Goal: Entertainment & Leisure: Consume media (video, audio)

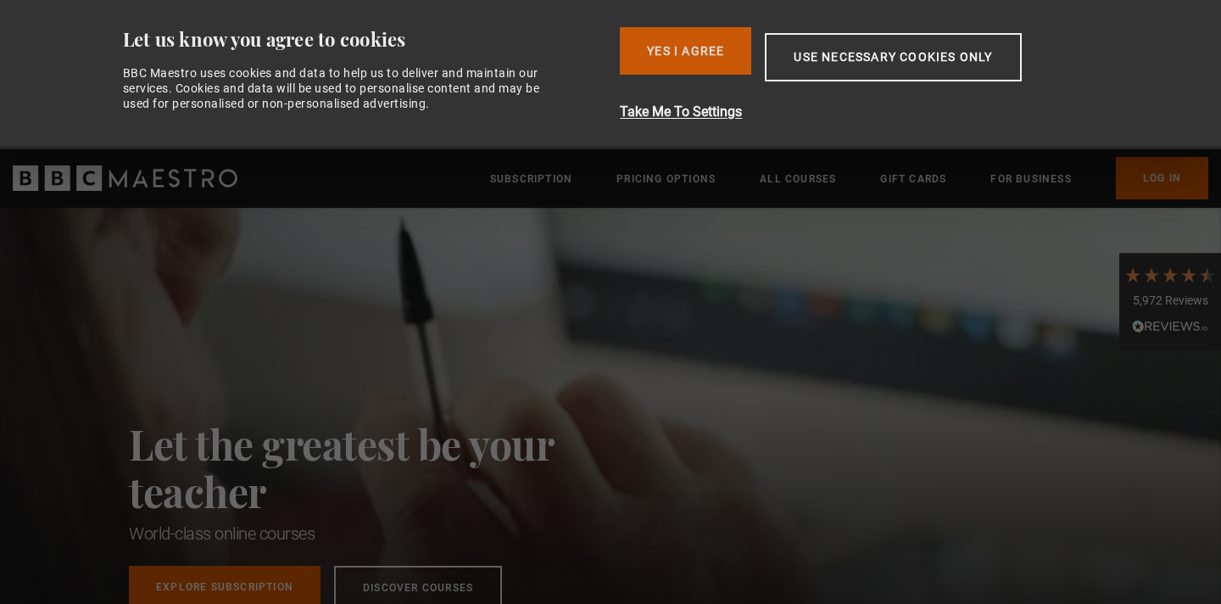
click at [706, 46] on button "Yes I Agree" at bounding box center [685, 50] width 131 height 47
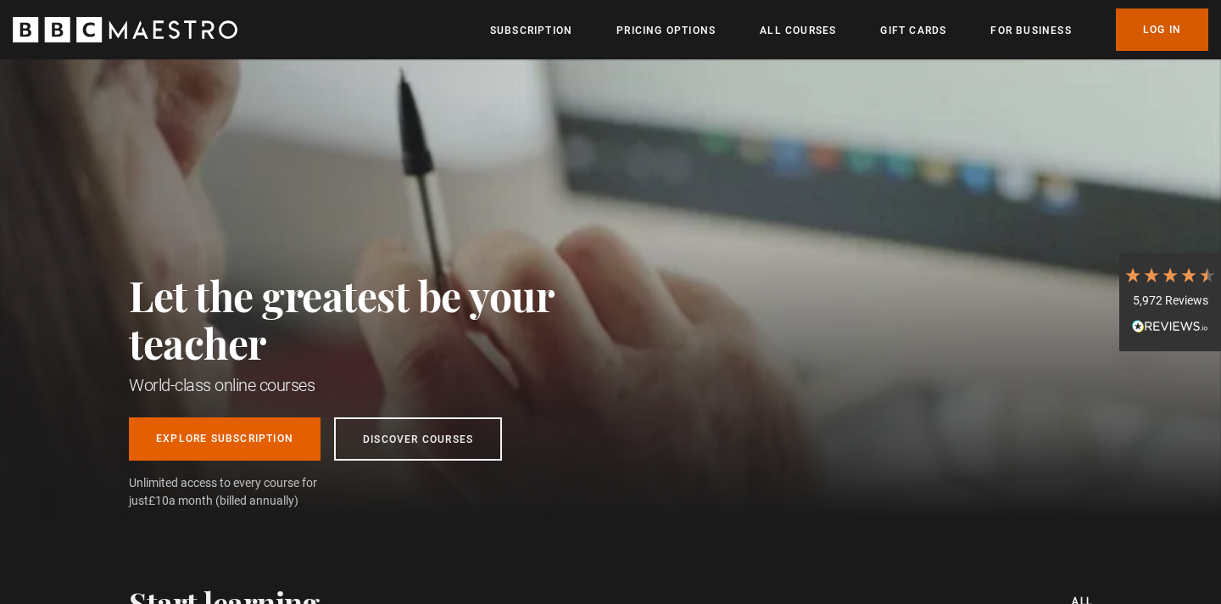
click at [1181, 31] on link "Log In" at bounding box center [1162, 29] width 92 height 42
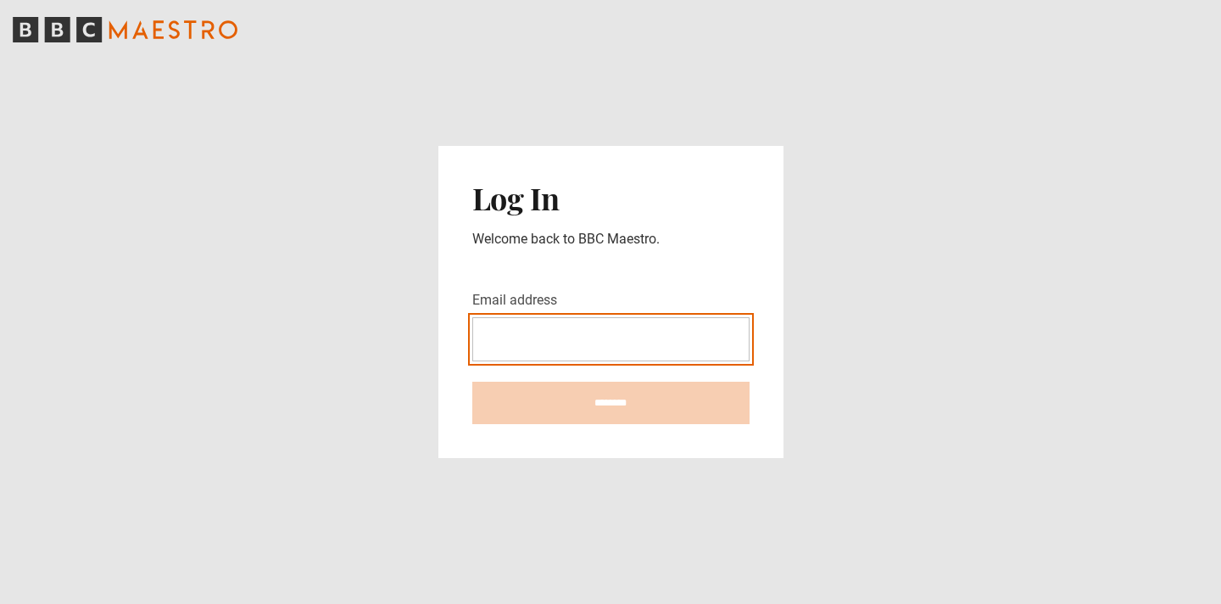
click at [567, 330] on input "Email address" at bounding box center [610, 339] width 277 height 44
type input "**********"
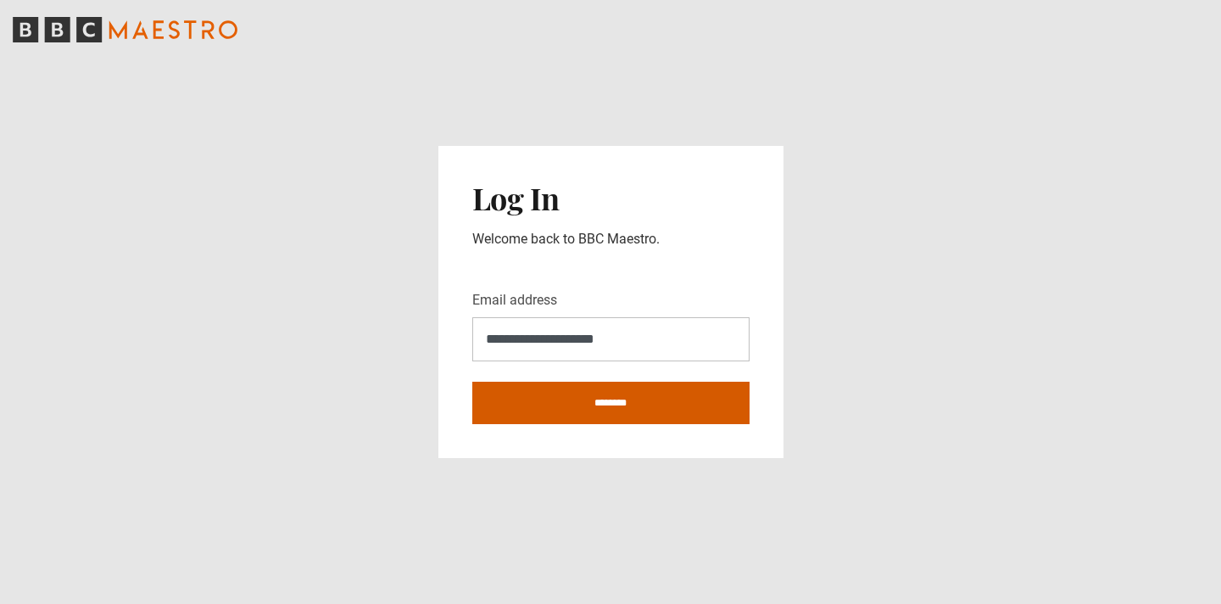
click at [640, 407] on input "********" at bounding box center [610, 403] width 277 height 42
type input "**********"
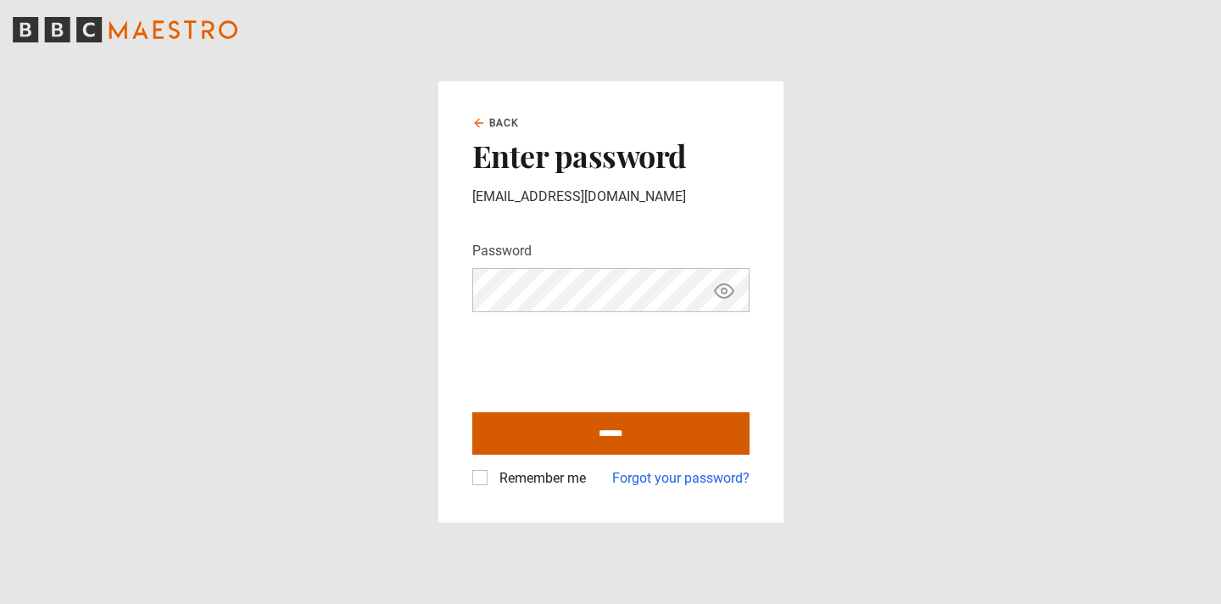
click at [578, 439] on input "******" at bounding box center [610, 433] width 277 height 42
type input "**********"
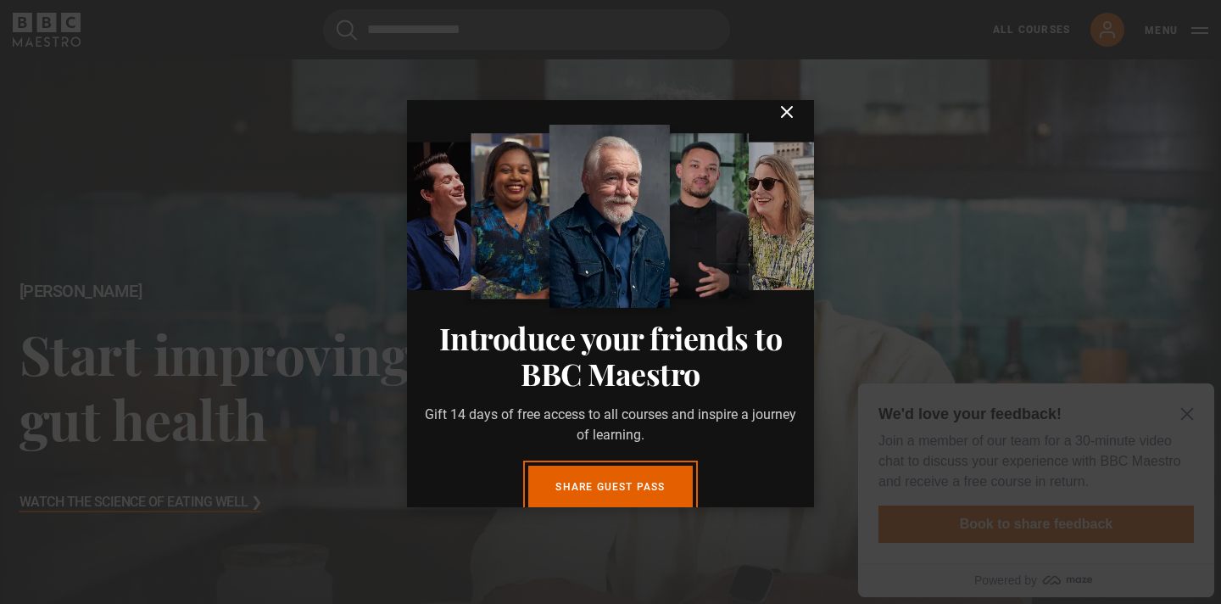
click at [789, 113] on icon "submit" at bounding box center [787, 112] width 10 height 10
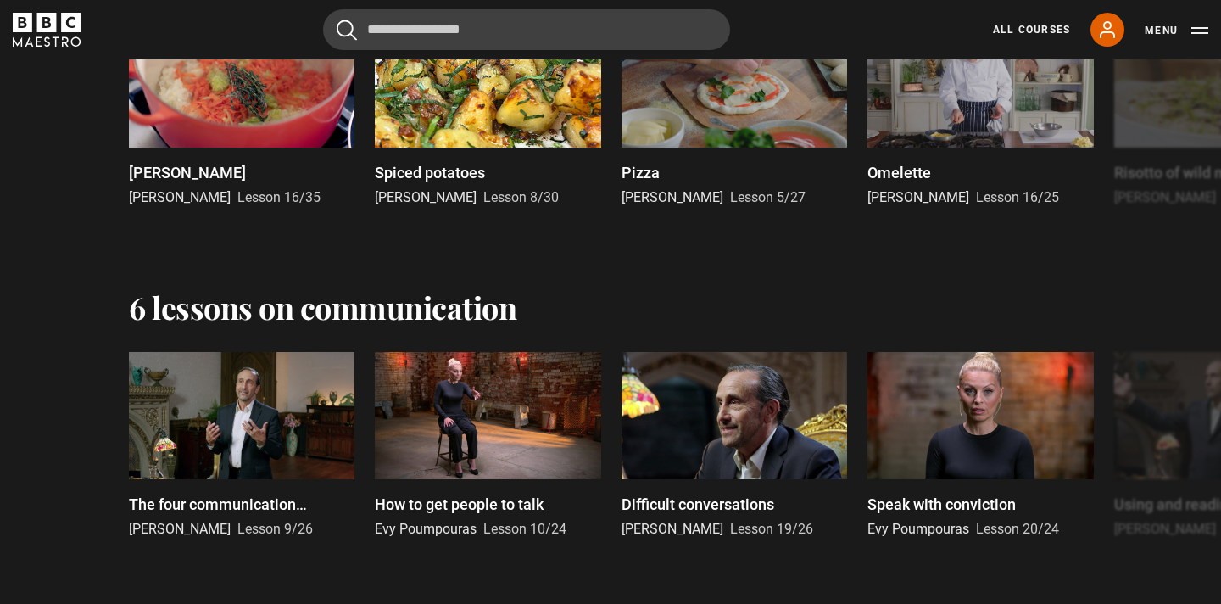
scroll to position [2165, 0]
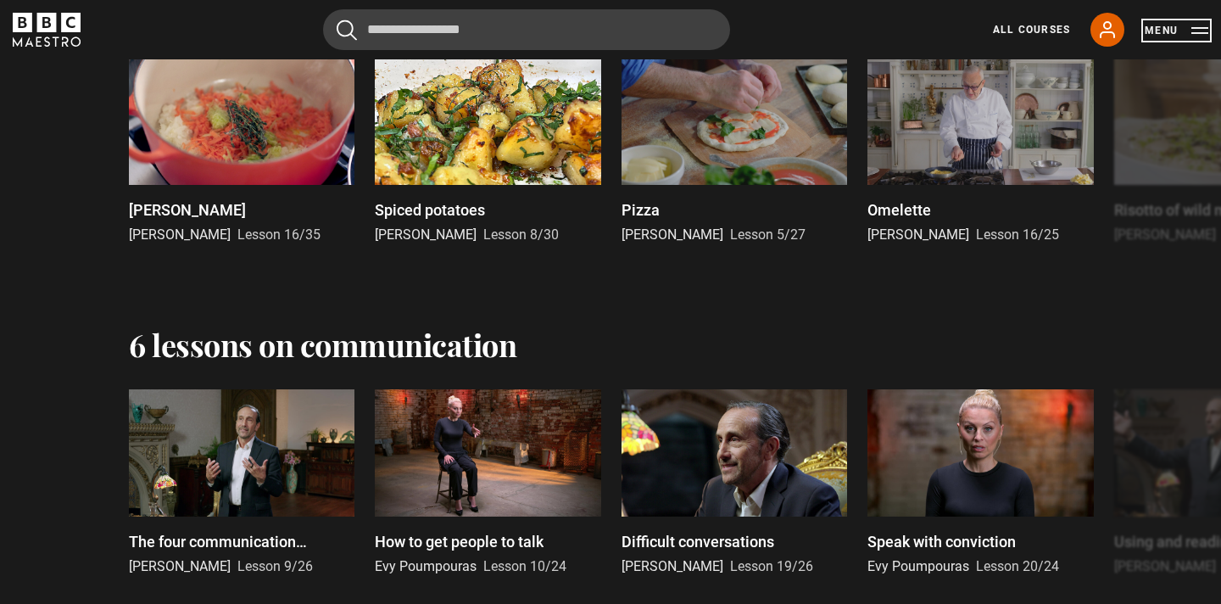
click at [1198, 35] on button "Menu" at bounding box center [1177, 30] width 64 height 17
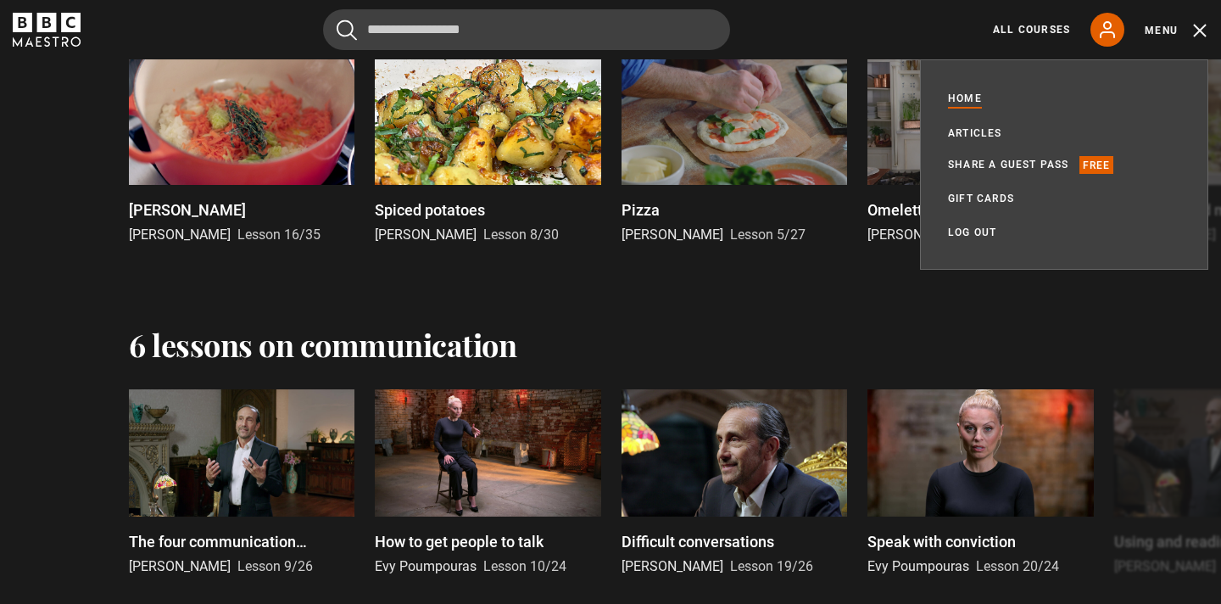
click at [877, 26] on div "Cancel Courses Previous courses Next courses Agatha Christie Writing 12 Related…" at bounding box center [611, 29] width 1196 height 41
click at [1021, 28] on link "All Courses" at bounding box center [1031, 29] width 77 height 15
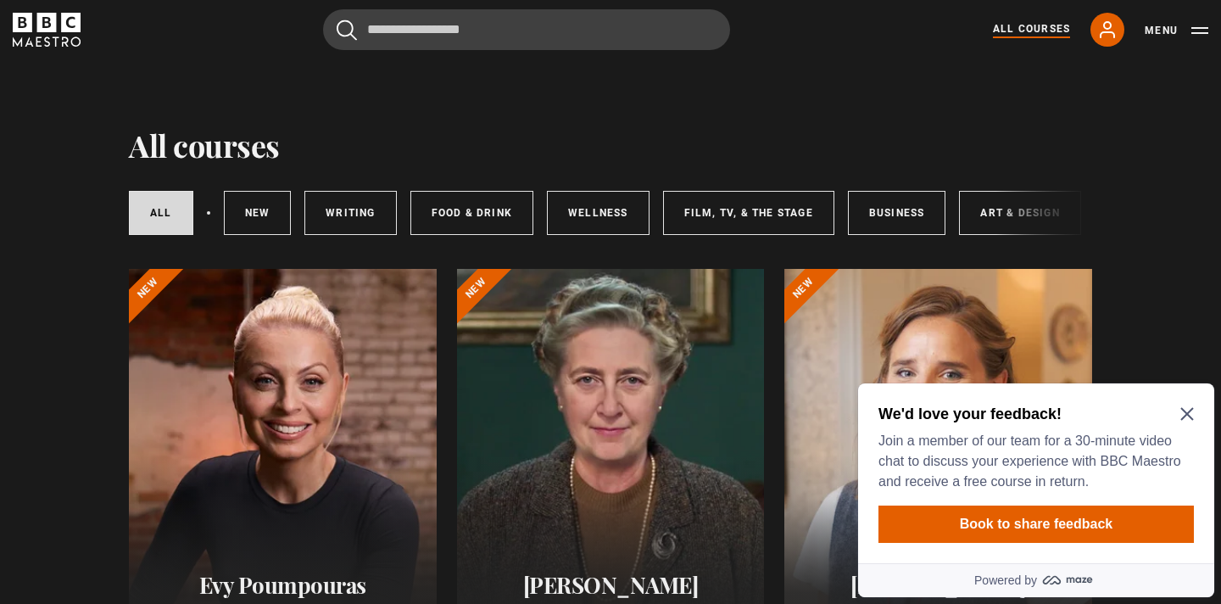
click at [1005, 215] on div "All courses New courses Writing Food & Drink Wellness Film, TV, & The Stage Bus…" at bounding box center [611, 213] width 964 height 58
click at [1182, 412] on icon "Close Maze Prompt" at bounding box center [1188, 414] width 14 height 14
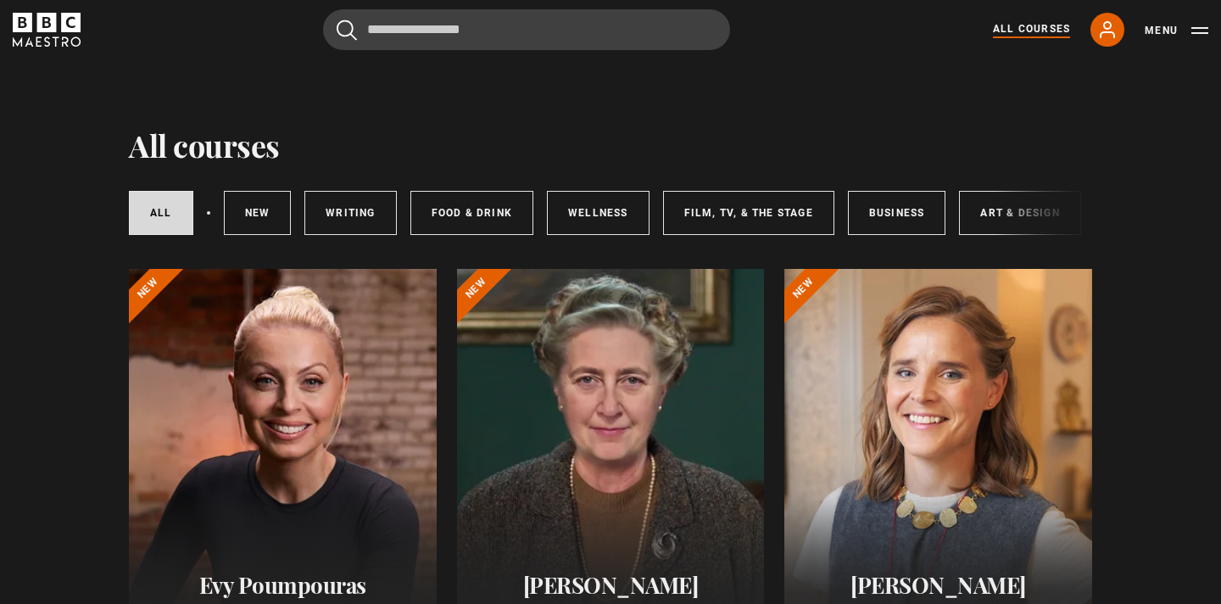
click at [1013, 222] on div "All courses New courses Writing Food & Drink Wellness Film, TV, & The Stage Bus…" at bounding box center [611, 213] width 964 height 58
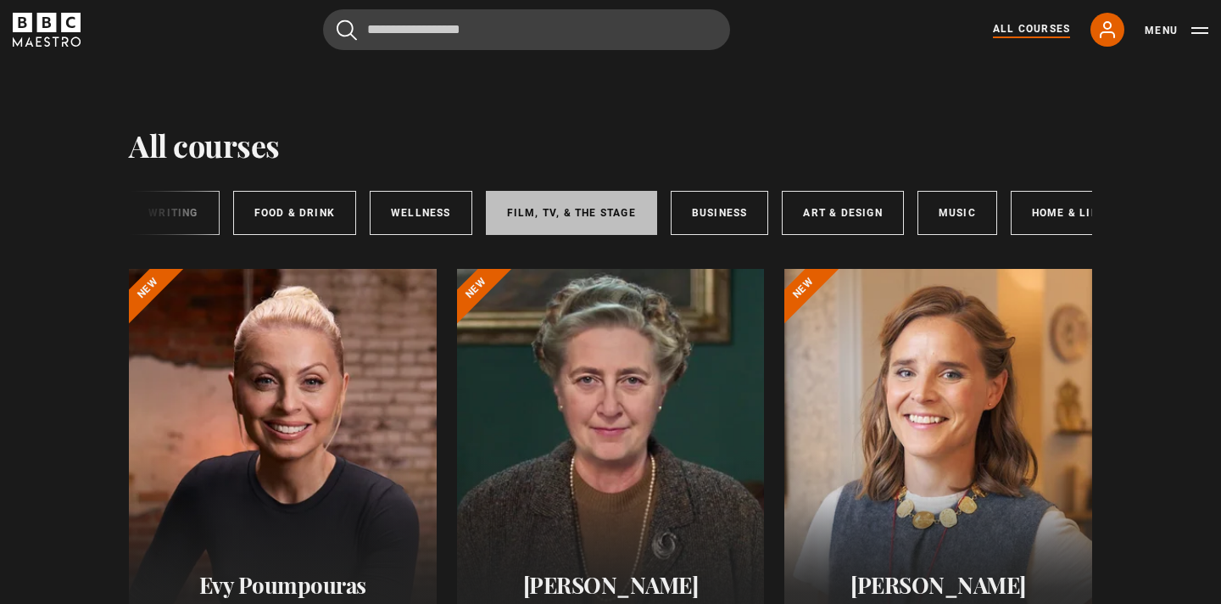
scroll to position [0, 253]
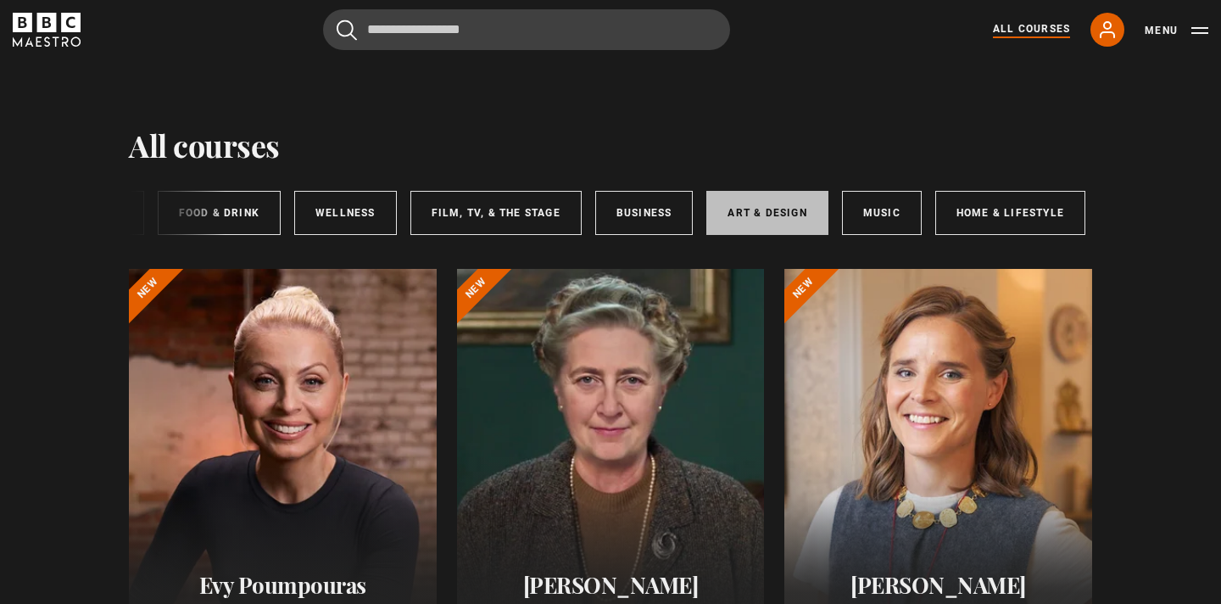
click at [741, 215] on link "Art & Design" at bounding box center [767, 213] width 121 height 44
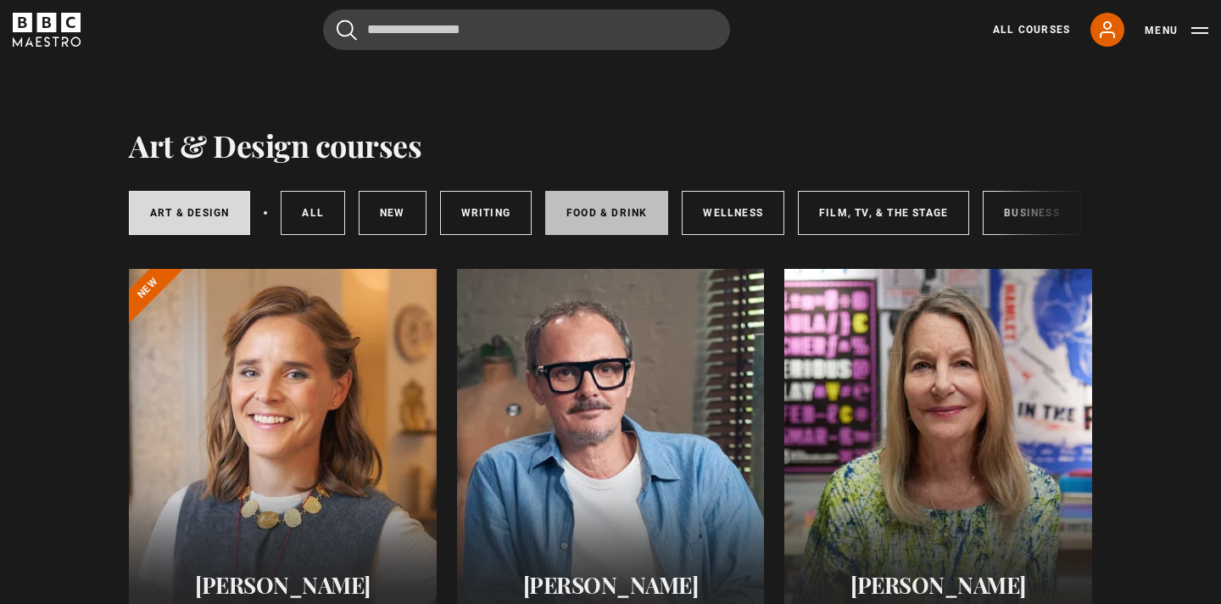
click at [611, 214] on link "Food & Drink" at bounding box center [606, 213] width 123 height 44
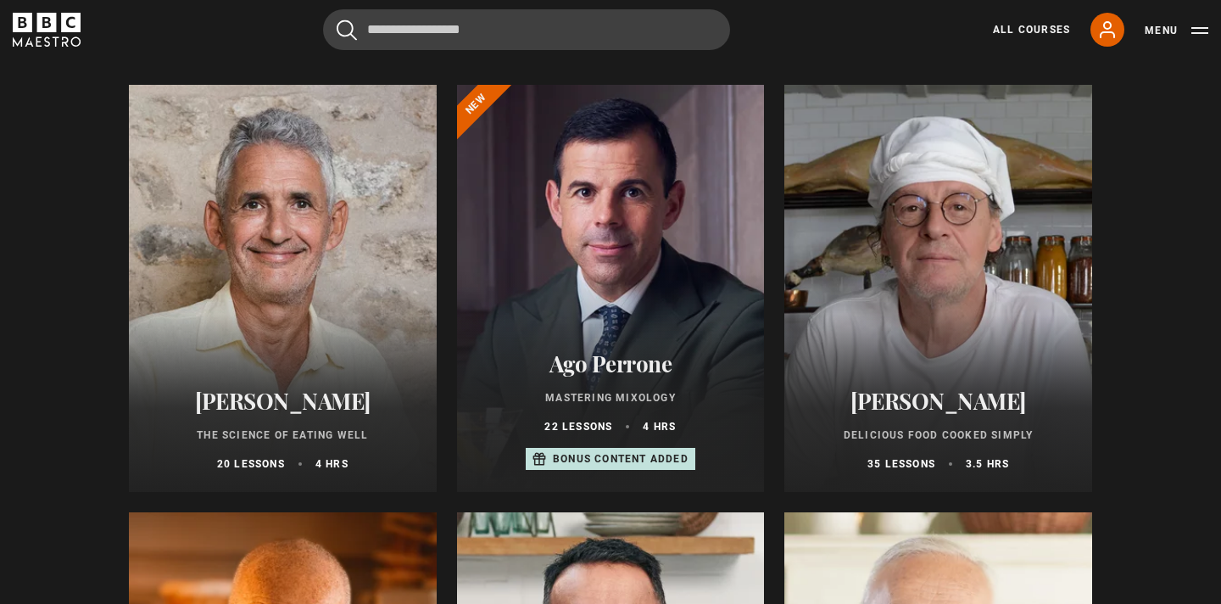
scroll to position [182, 0]
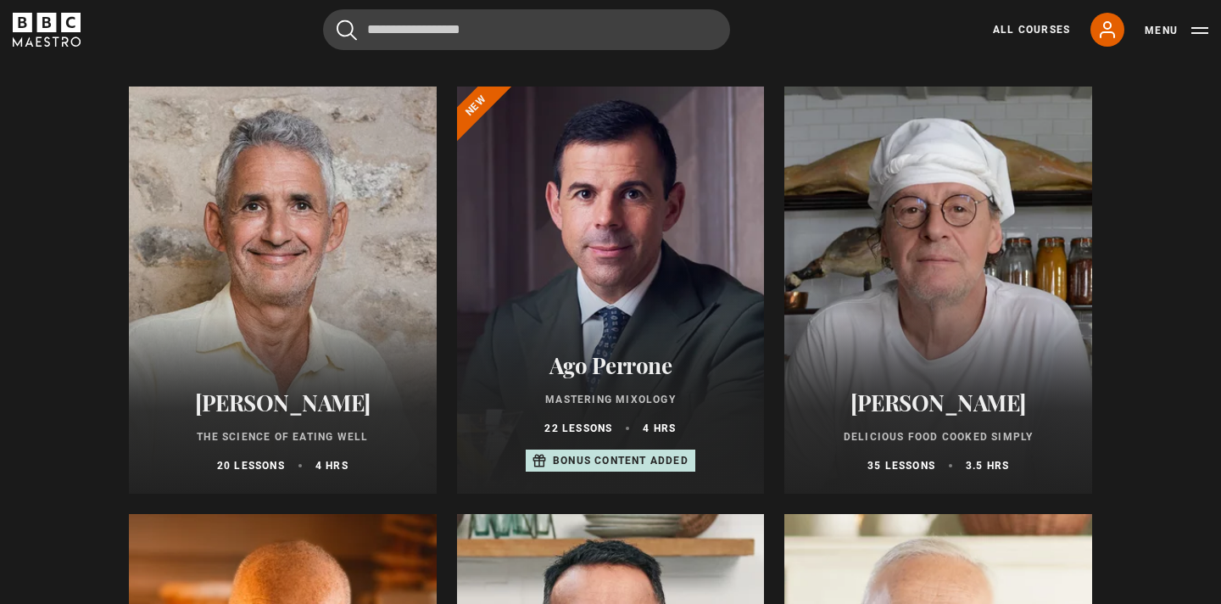
click at [604, 239] on div at bounding box center [611, 290] width 308 height 407
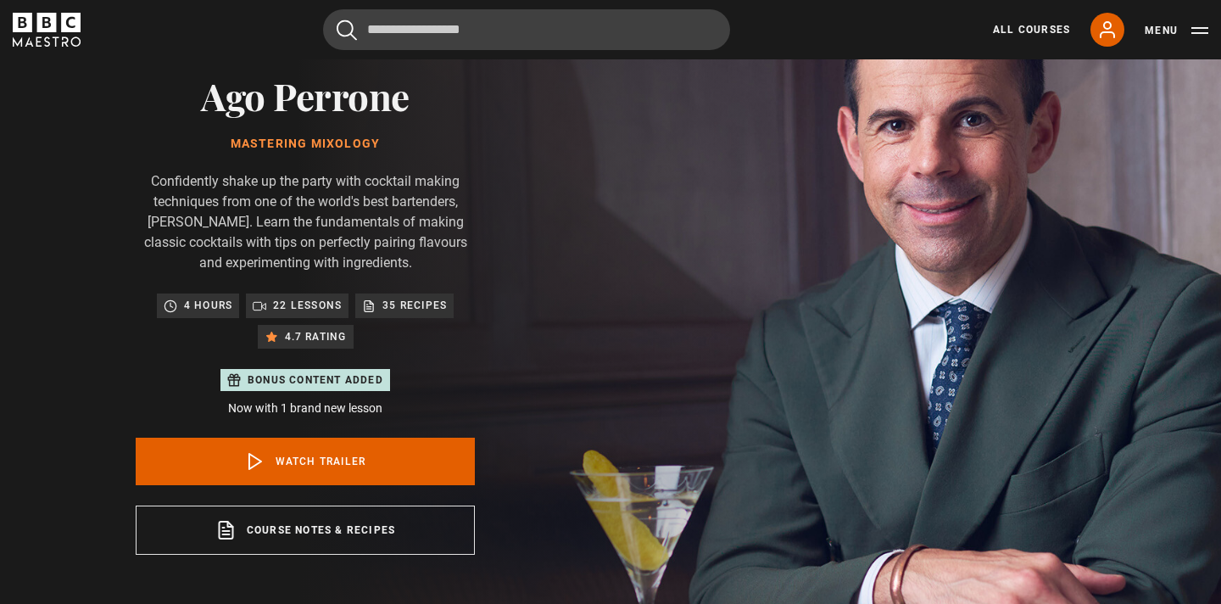
scroll to position [131, 0]
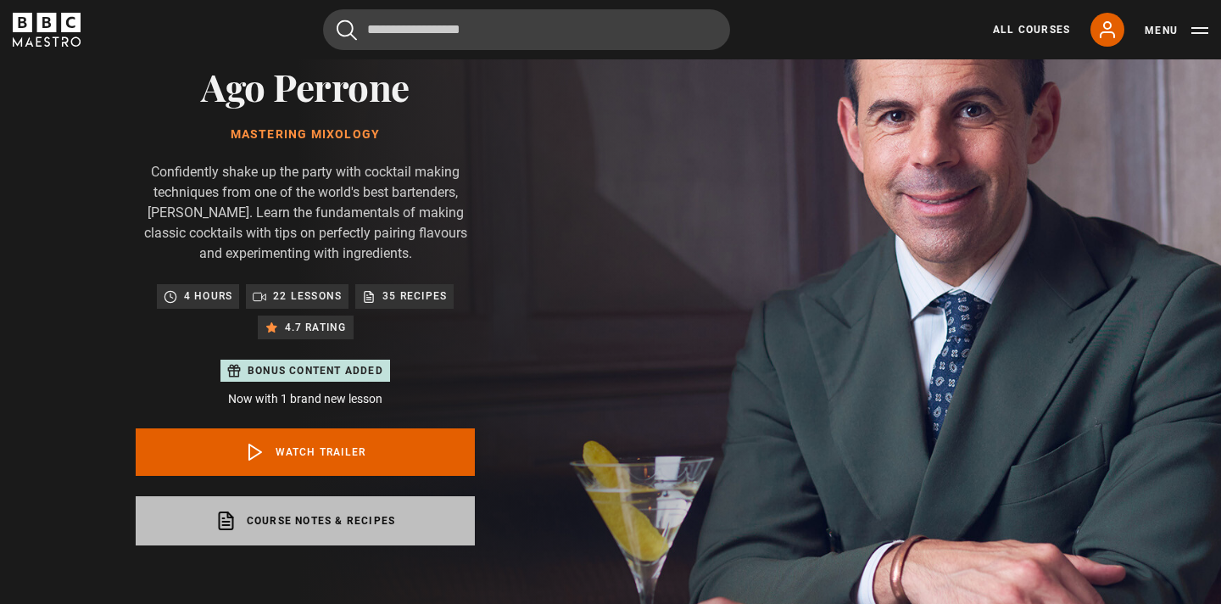
click at [291, 514] on link "Course notes & recipes opens in a new tab" at bounding box center [305, 520] width 339 height 49
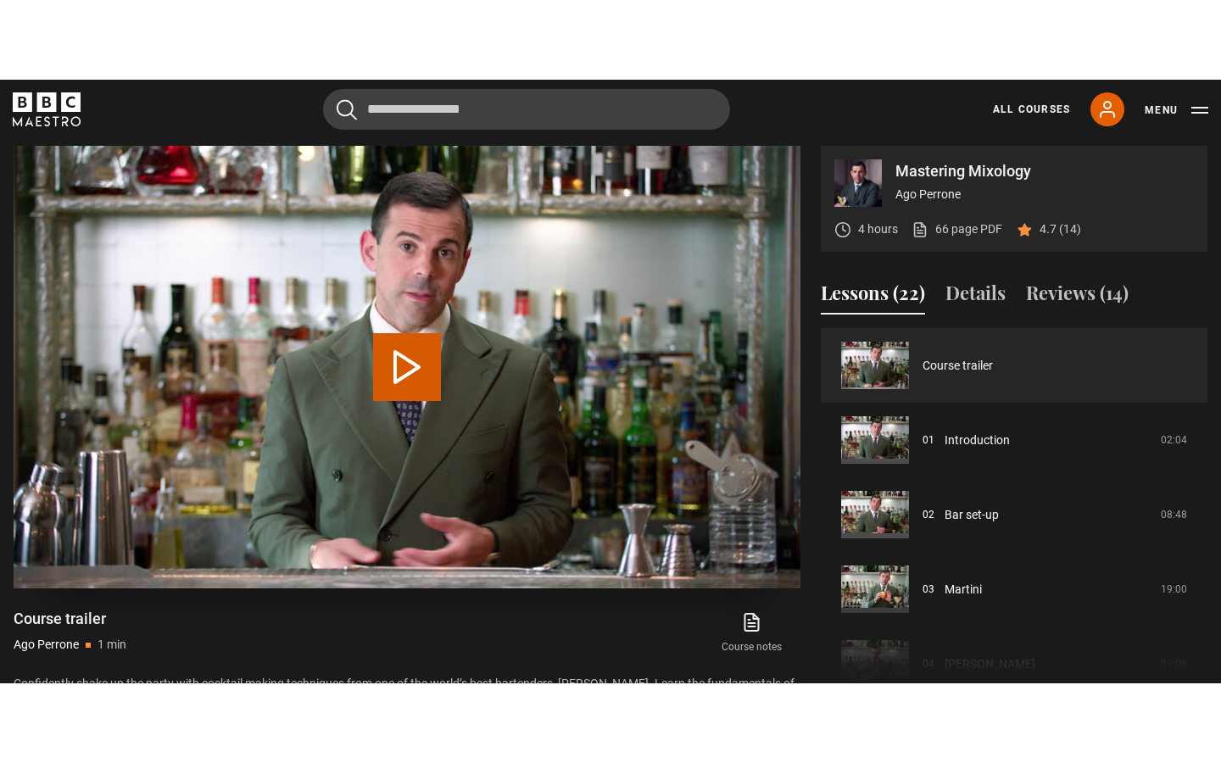
scroll to position [809, 0]
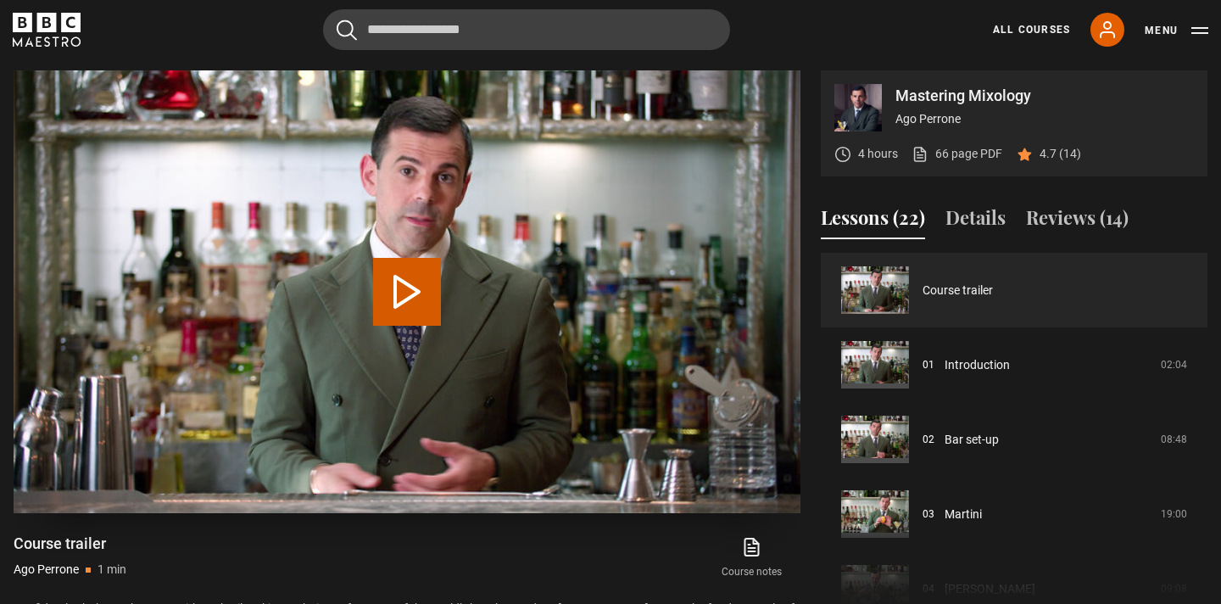
click at [412, 277] on button "Play Video" at bounding box center [407, 292] width 68 height 68
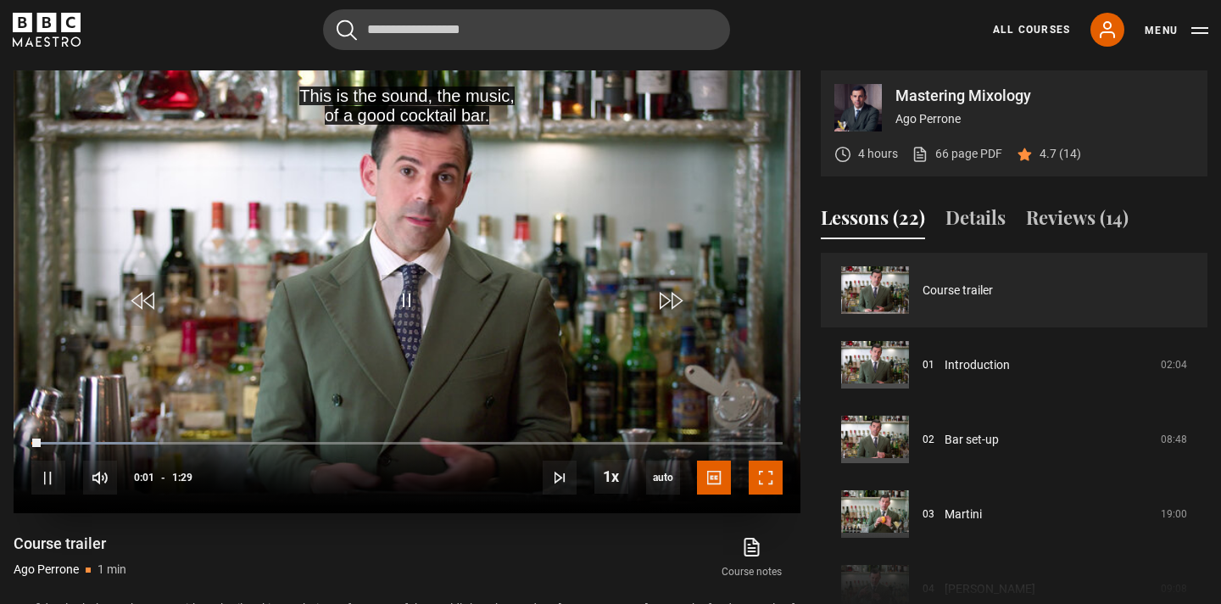
click at [768, 482] on span "Video Player" at bounding box center [766, 478] width 34 height 34
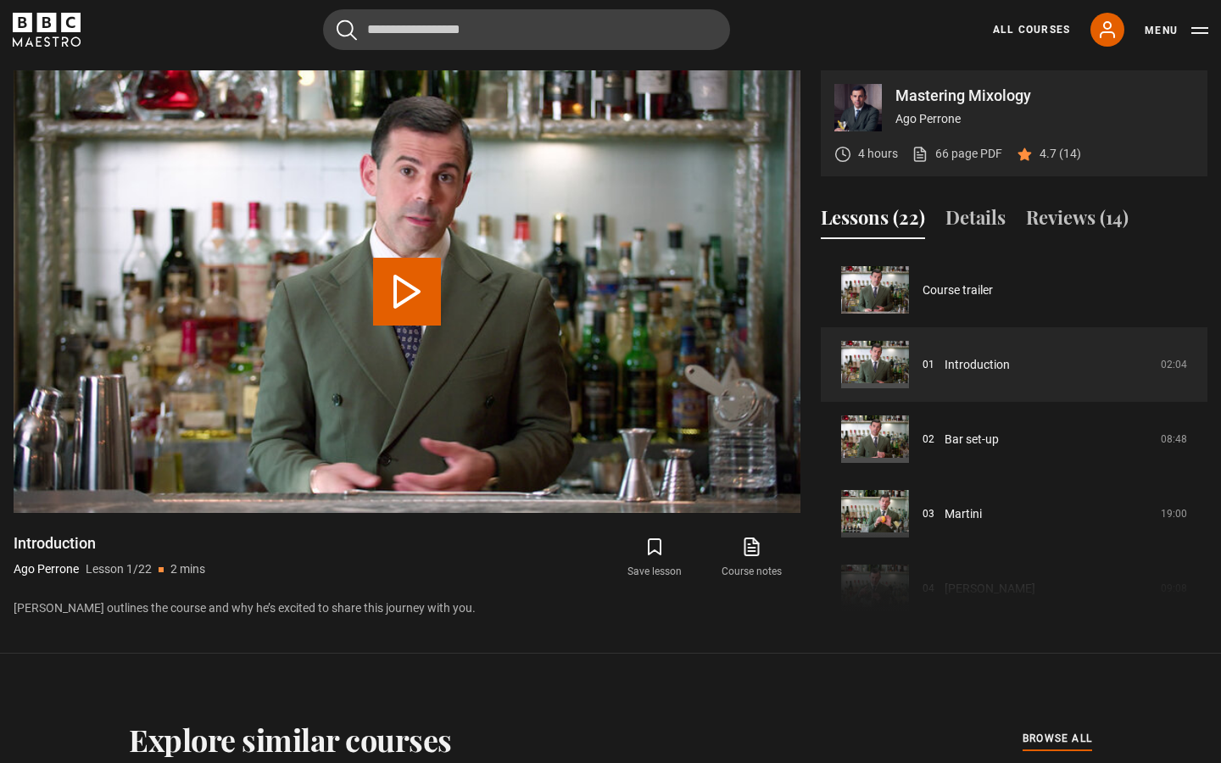
scroll to position [811, 0]
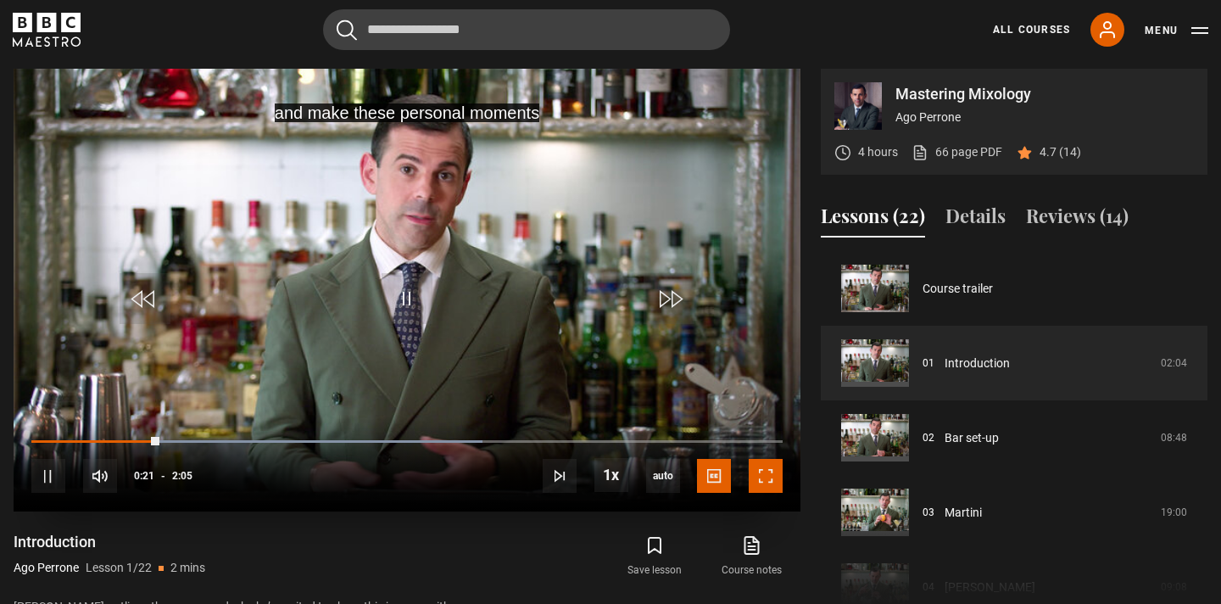
click at [772, 475] on span "Video Player" at bounding box center [766, 476] width 34 height 34
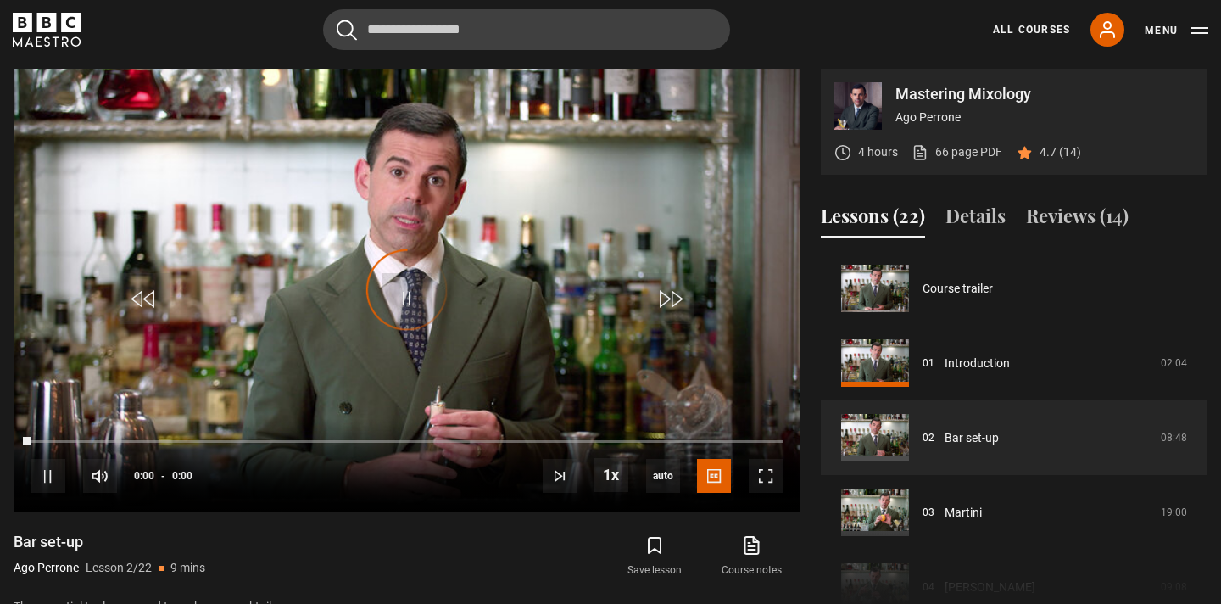
scroll to position [75, 0]
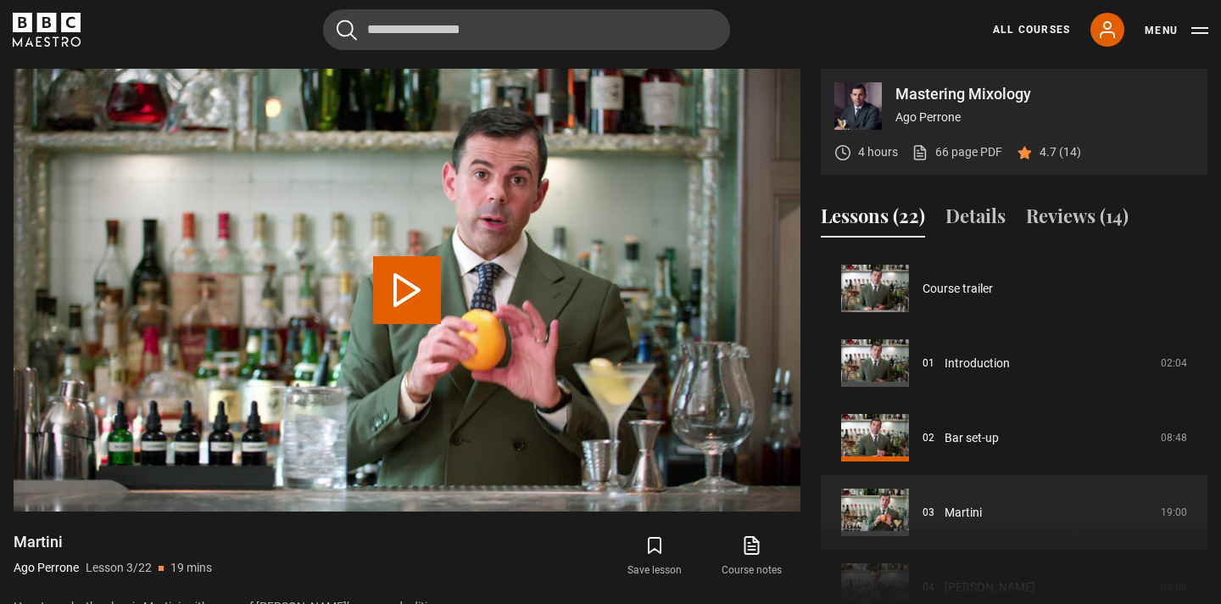
scroll to position [149, 0]
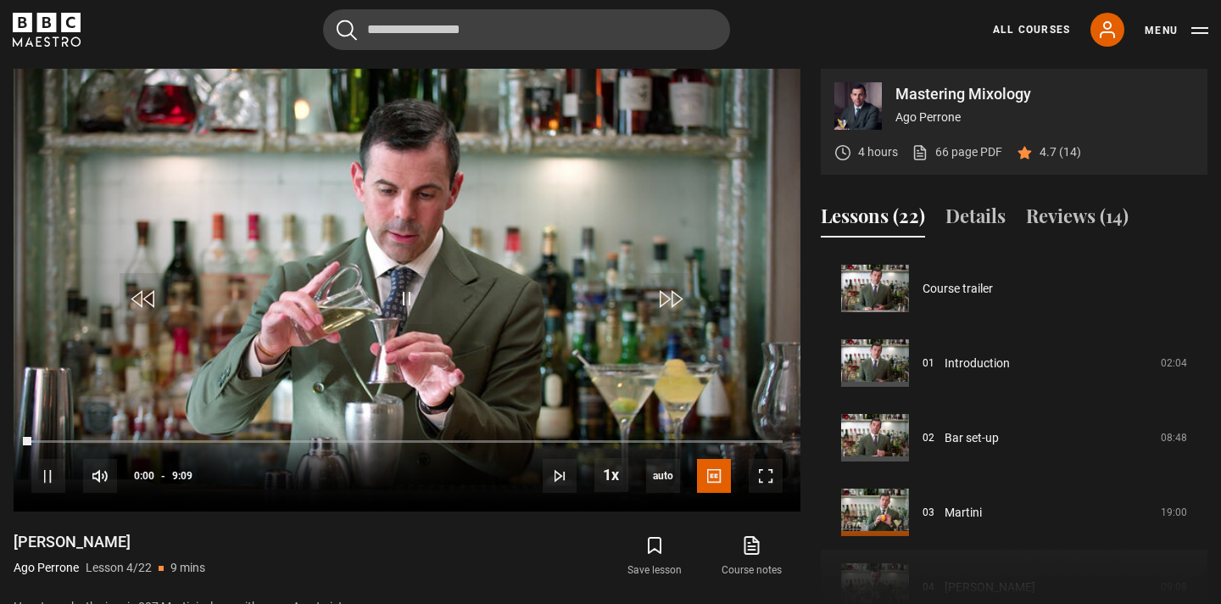
scroll to position [224, 0]
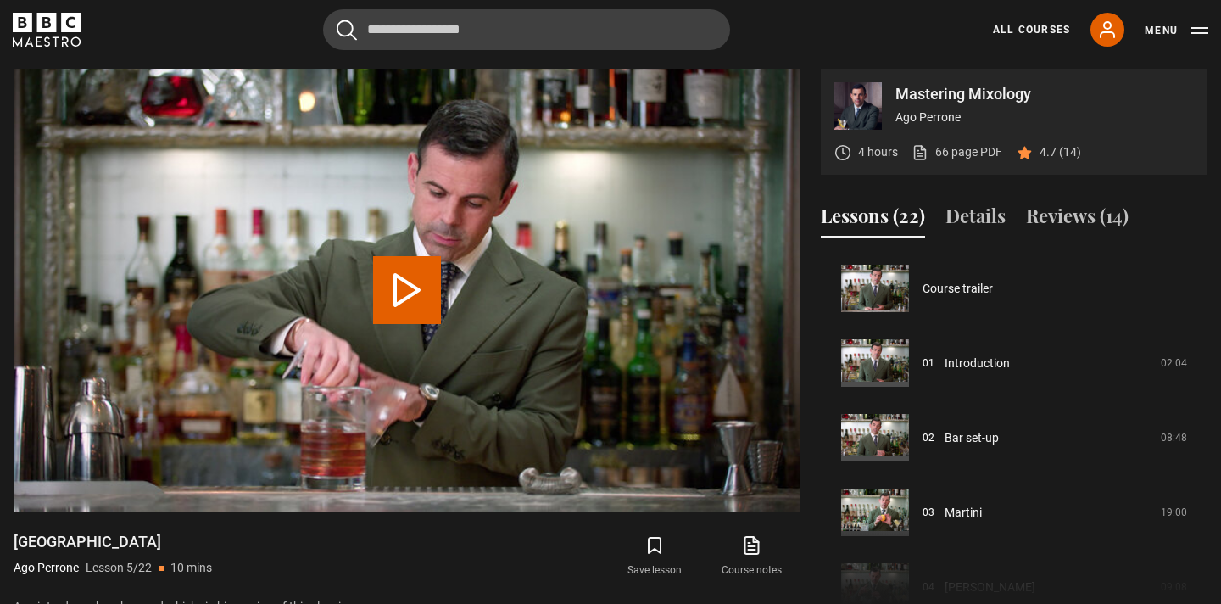
scroll to position [299, 0]
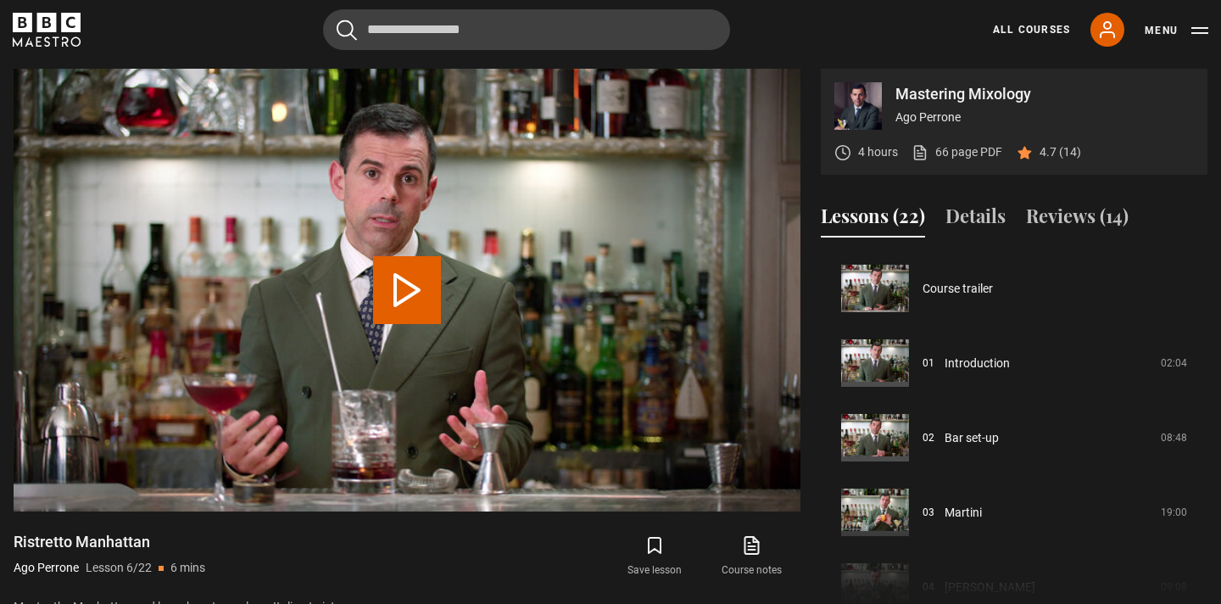
scroll to position [373, 0]
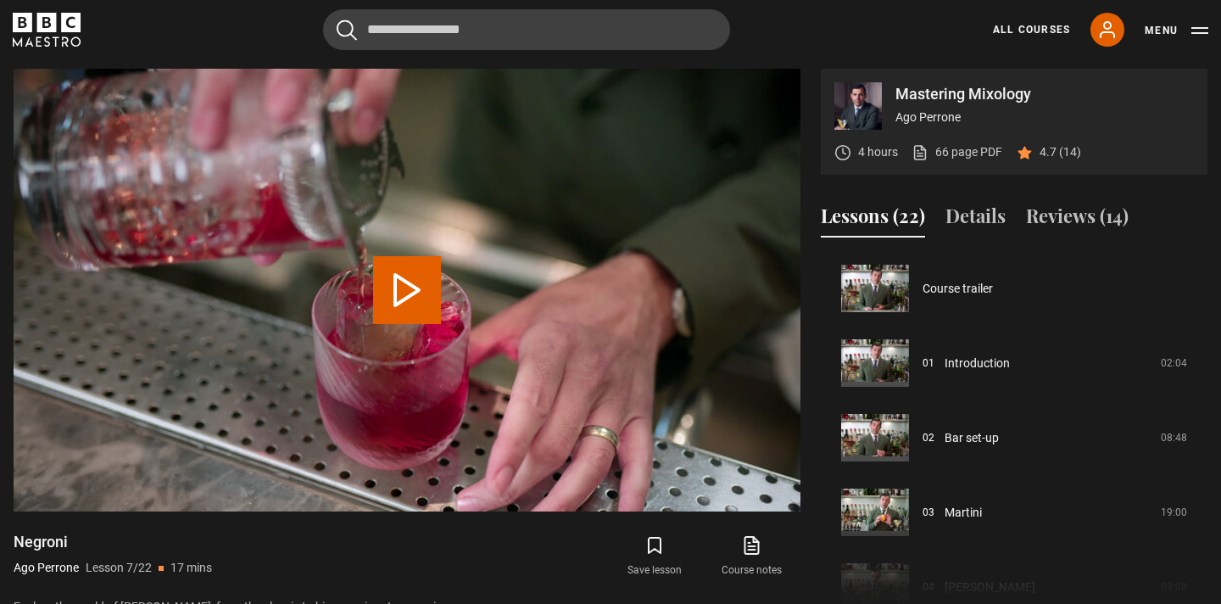
scroll to position [448, 0]
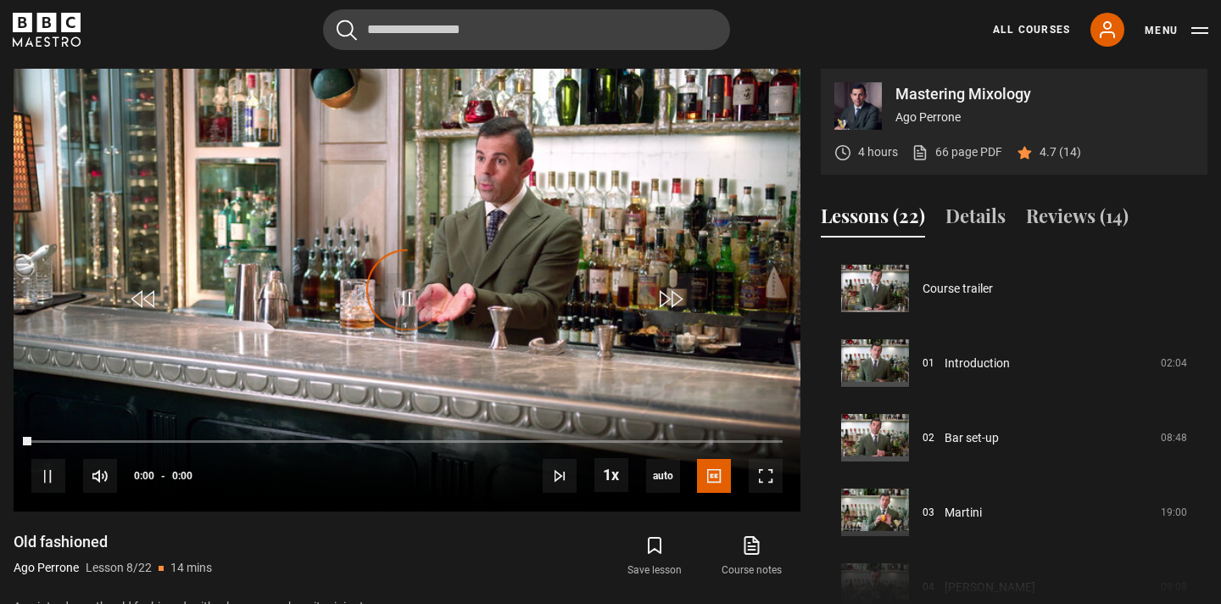
scroll to position [522, 0]
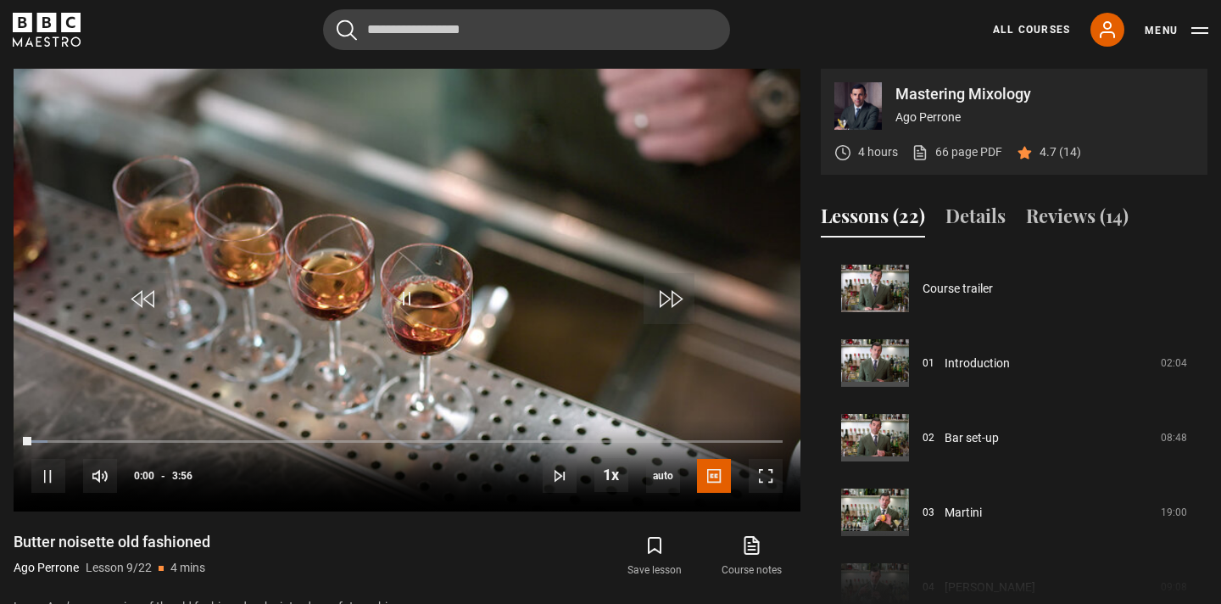
scroll to position [597, 0]
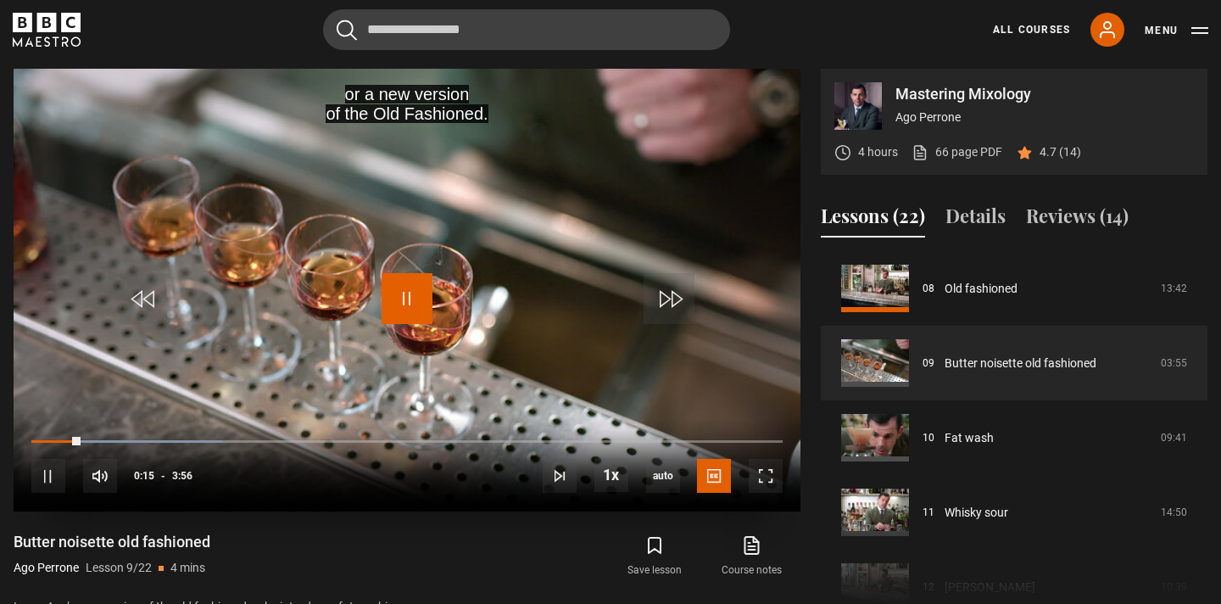
click at [388, 297] on span "Video Player" at bounding box center [407, 298] width 51 height 51
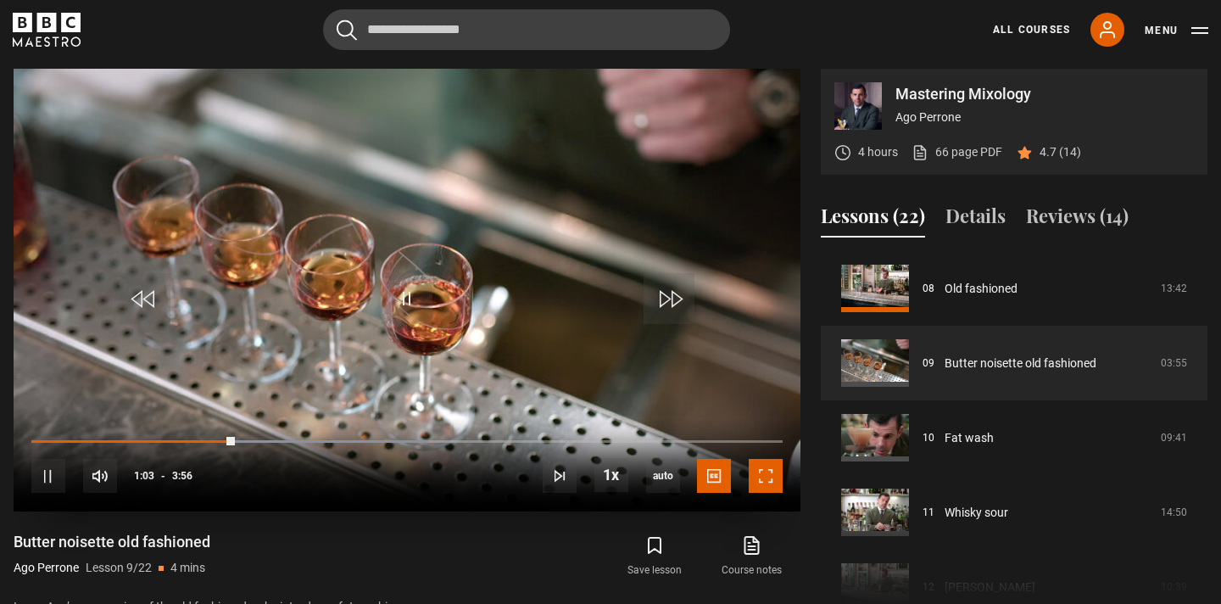
click at [759, 474] on span "Video Player" at bounding box center [766, 476] width 34 height 34
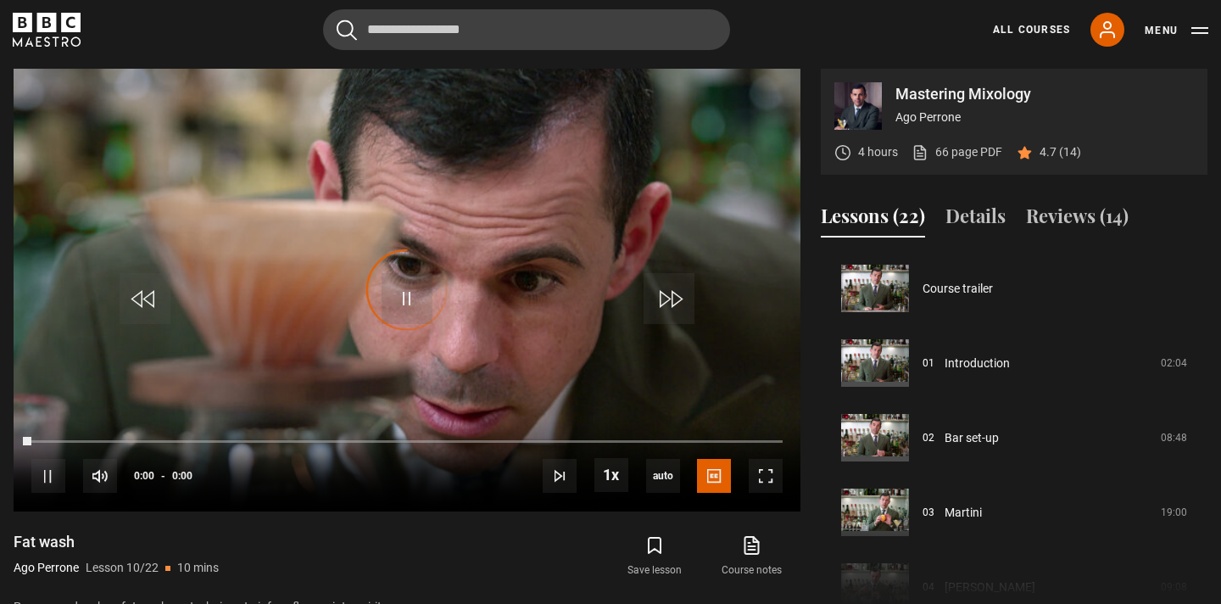
scroll to position [672, 0]
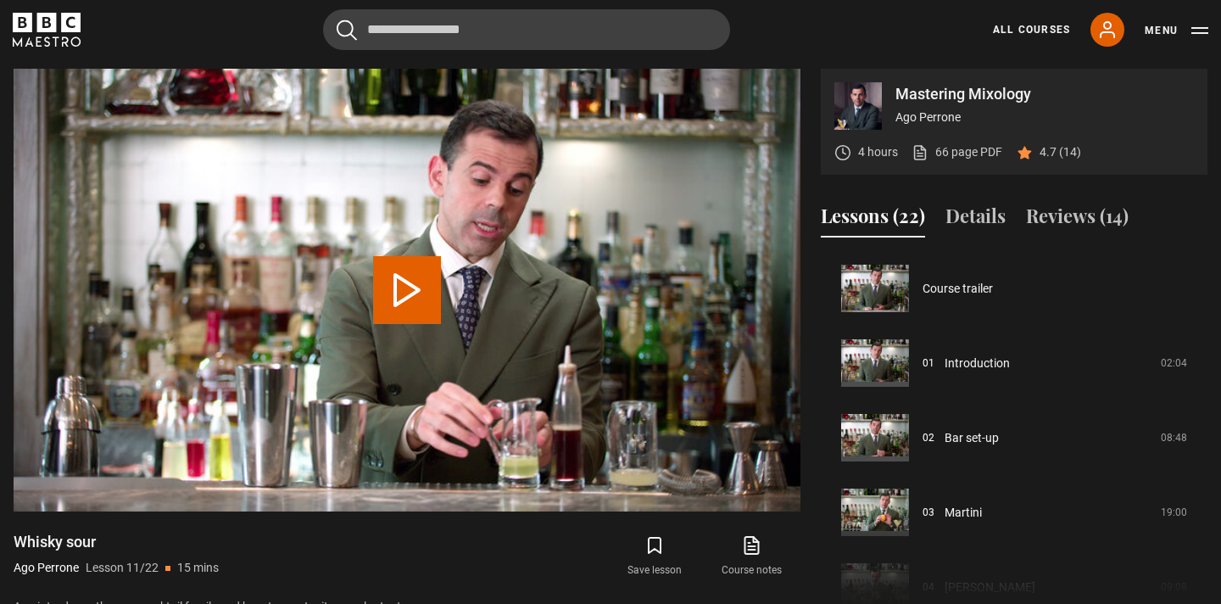
scroll to position [746, 0]
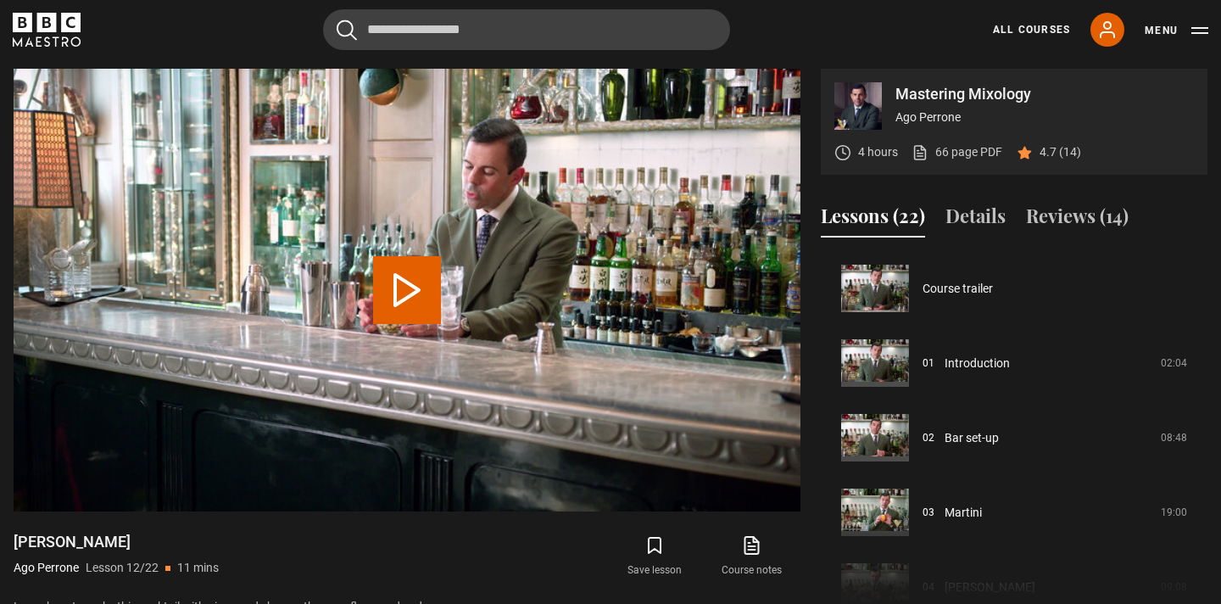
scroll to position [821, 0]
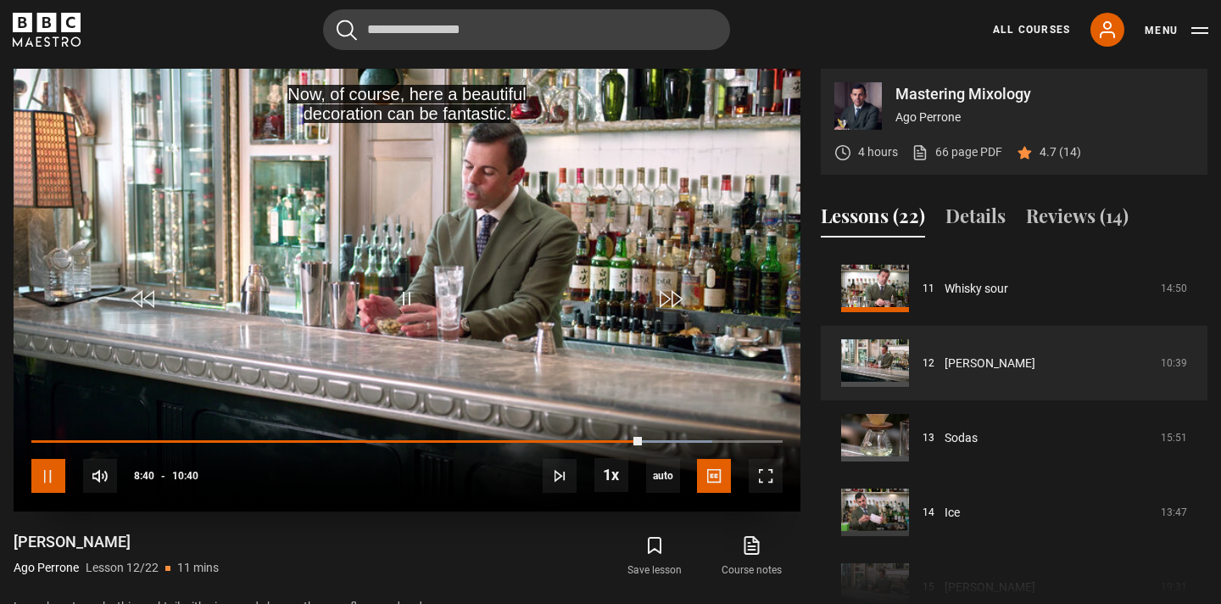
click at [42, 471] on span "Video Player" at bounding box center [48, 476] width 34 height 34
click at [413, 310] on span "Video Player" at bounding box center [407, 298] width 51 height 51
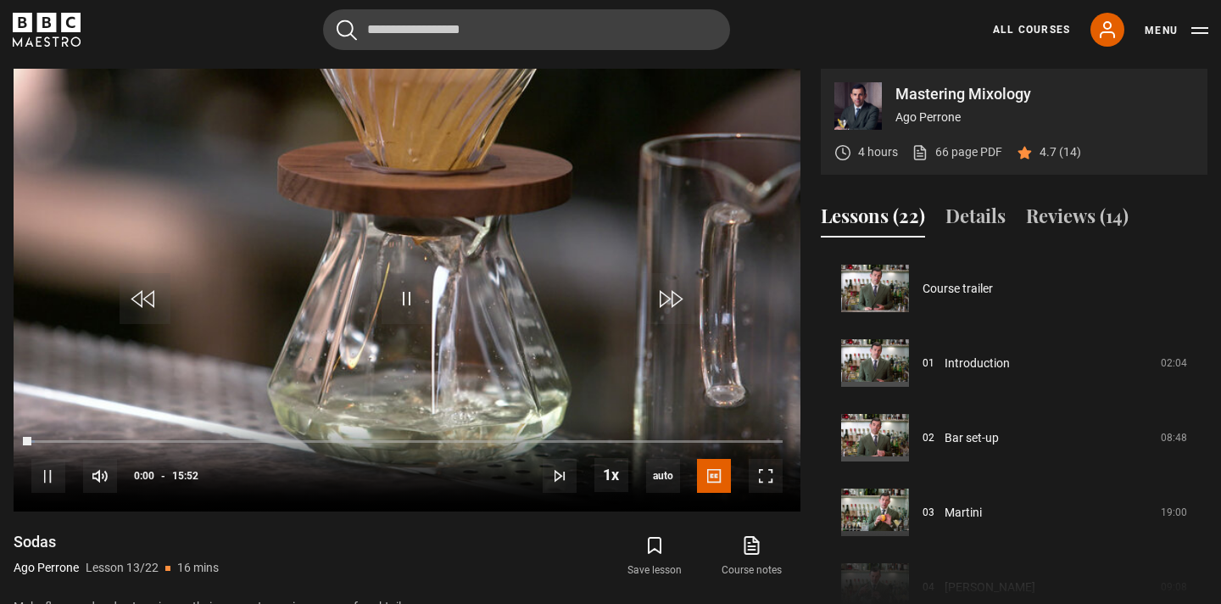
scroll to position [896, 0]
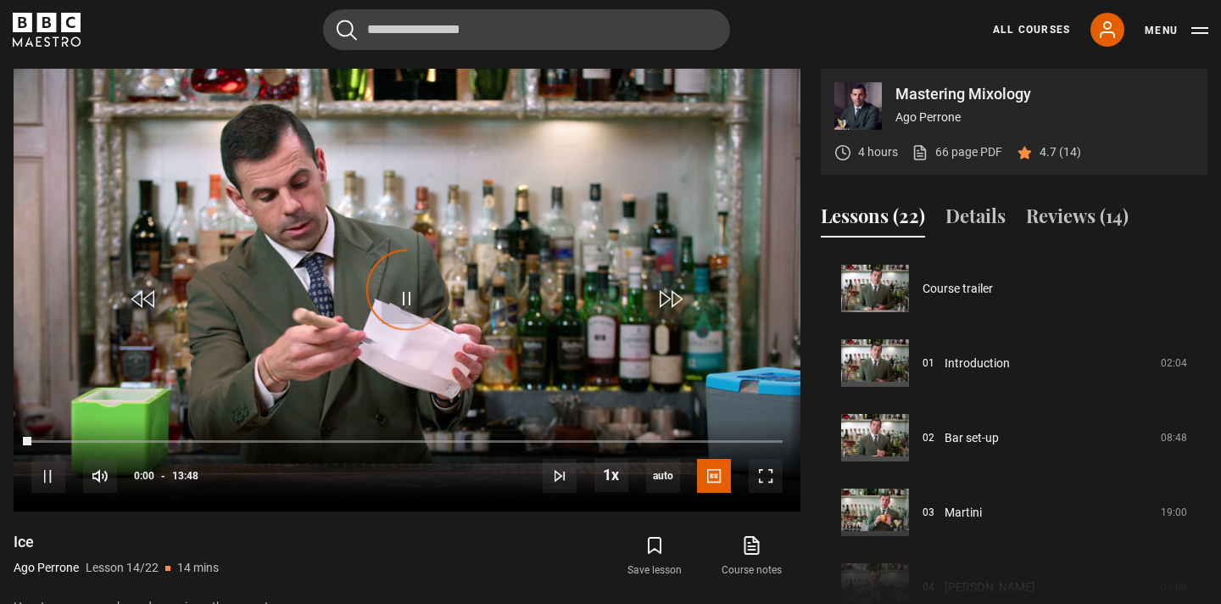
scroll to position [970, 0]
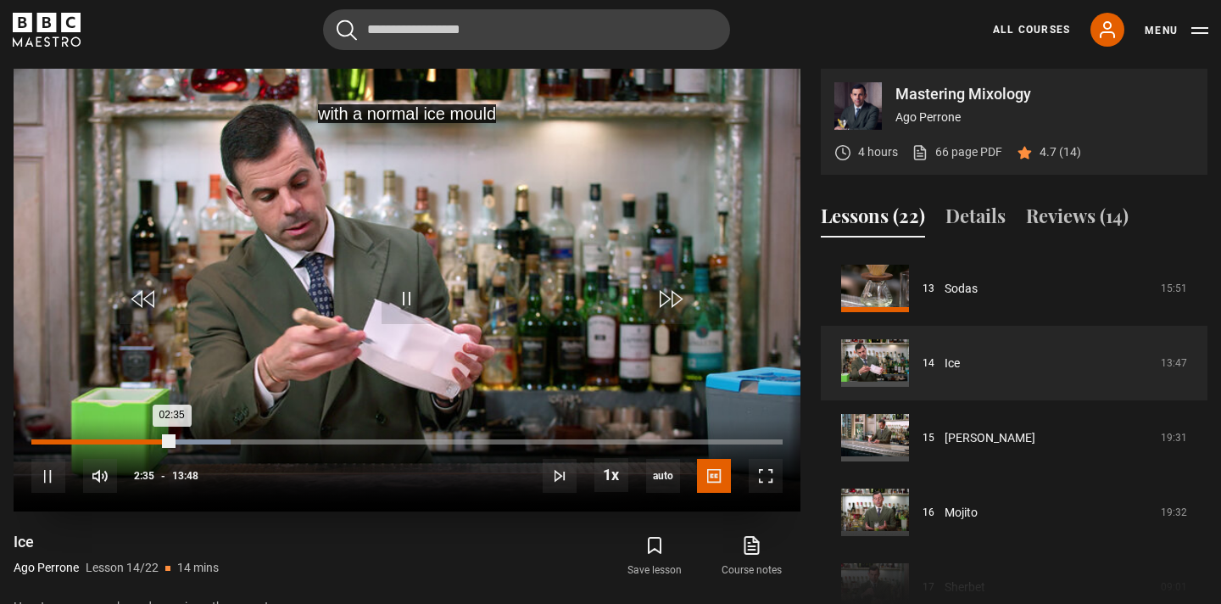
click at [122, 441] on div "Loaded : 26.57% 01:40 02:35" at bounding box center [406, 441] width 751 height 5
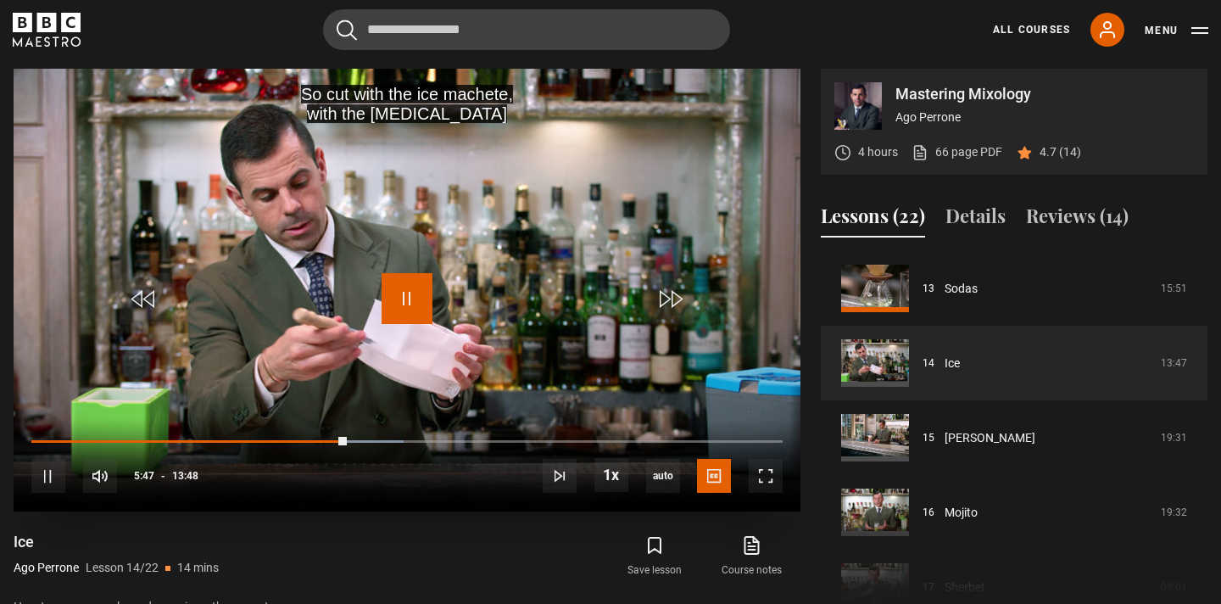
click at [405, 304] on span "Video Player" at bounding box center [407, 298] width 51 height 51
